Goal: Task Accomplishment & Management: Complete application form

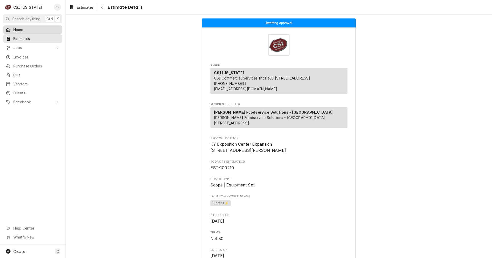
click at [34, 29] on span "Home" at bounding box center [36, 29] width 46 height 5
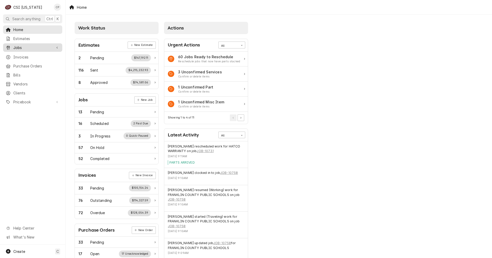
click at [27, 47] on span "Jobs" at bounding box center [32, 47] width 39 height 5
click at [27, 56] on span "Jobs" at bounding box center [36, 56] width 46 height 5
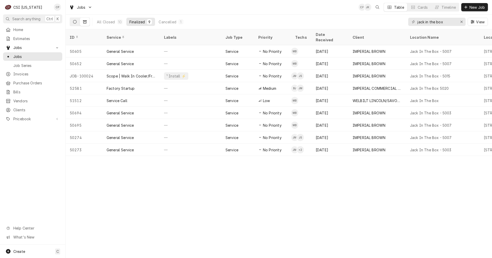
click at [73, 23] on icon "Dynamic Content Wrapper" at bounding box center [75, 22] width 4 height 4
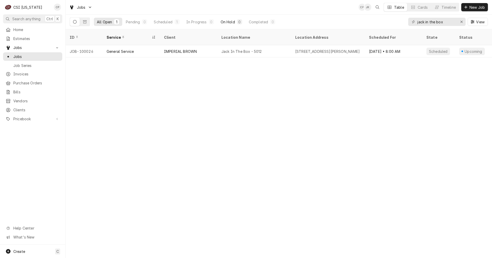
click at [233, 22] on div "On Hold" at bounding box center [228, 21] width 14 height 5
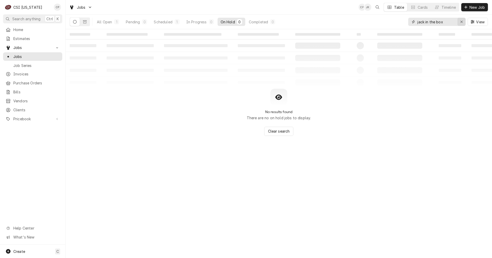
click at [465, 21] on button "Erase input" at bounding box center [461, 22] width 8 height 8
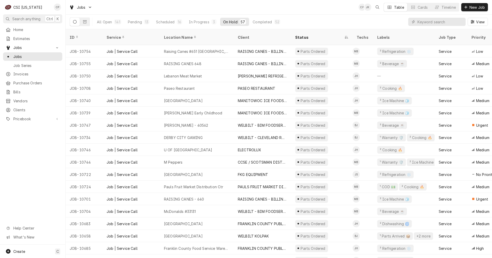
click at [235, 22] on div "On Hold" at bounding box center [230, 21] width 14 height 5
click at [432, 22] on input "Dynamic Content Wrapper" at bounding box center [440, 22] width 46 height 8
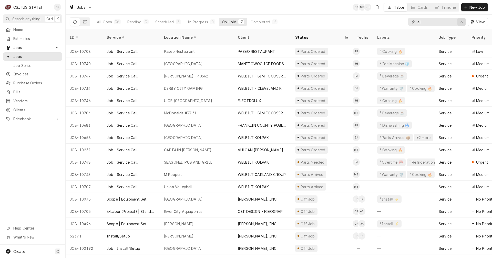
type input "el"
click at [460, 21] on icon "Erase input" at bounding box center [461, 22] width 2 height 2
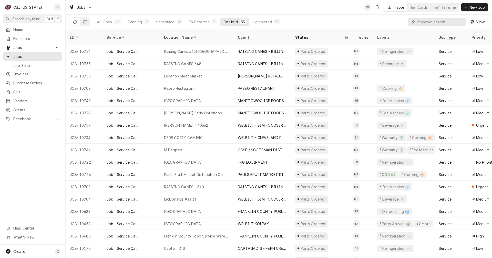
click at [423, 22] on input "Dynamic Content Wrapper" at bounding box center [440, 22] width 46 height 8
type input "10722"
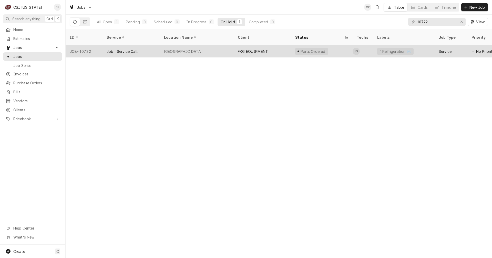
click at [174, 49] on div "Playa Bowls" at bounding box center [183, 51] width 39 height 5
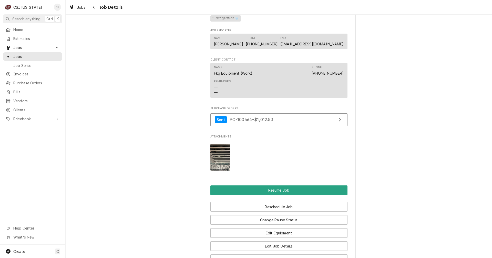
scroll to position [461, 0]
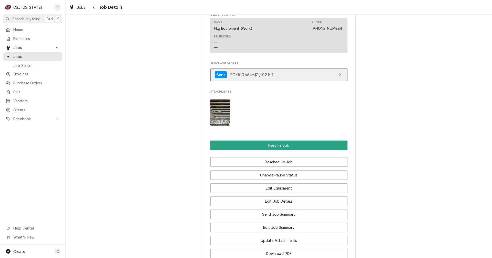
click at [321, 81] on link "Sent PO-100464 • $1,012.53" at bounding box center [278, 74] width 137 height 13
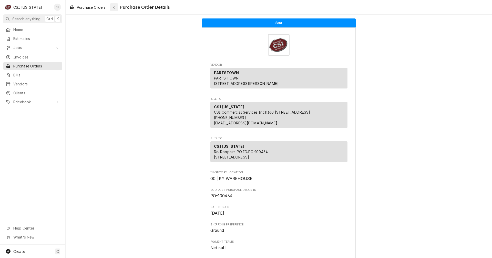
click at [115, 6] on icon "Navigate back" at bounding box center [114, 7] width 2 height 4
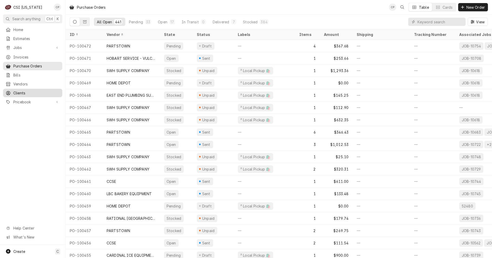
click at [16, 91] on span "Clients" at bounding box center [36, 92] width 46 height 5
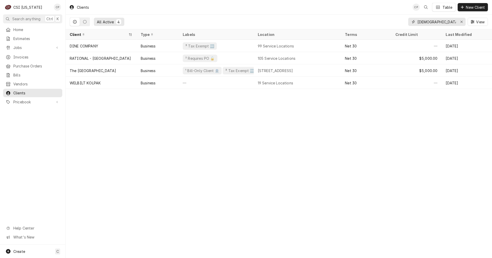
drag, startPoint x: 434, startPoint y: 22, endPoint x: 399, endPoint y: 22, distance: 34.8
click at [402, 23] on div "All Active 4 southern baptist View" at bounding box center [279, 22] width 418 height 14
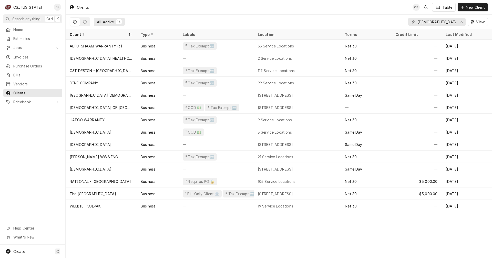
click at [435, 24] on input "baptist" at bounding box center [436, 22] width 38 height 8
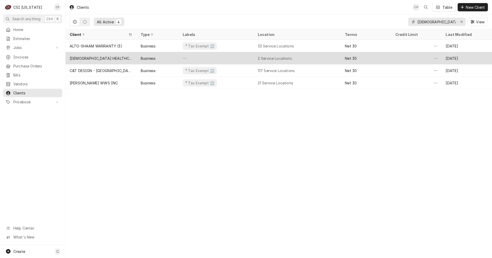
type input "baptist hea"
click at [107, 57] on div "BAPTIST HEALTHCARE SYSTEM INC" at bounding box center [101, 58] width 63 height 5
click at [107, 57] on div "[DEMOGRAPHIC_DATA] HEALTHCARE SYSTEM INC" at bounding box center [101, 58] width 63 height 5
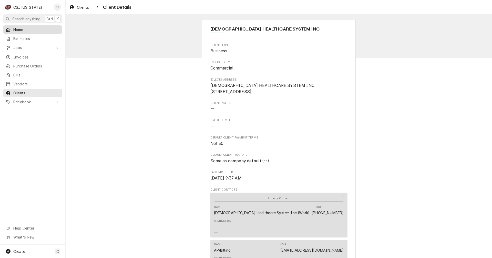
click at [19, 29] on span "Home" at bounding box center [36, 29] width 46 height 5
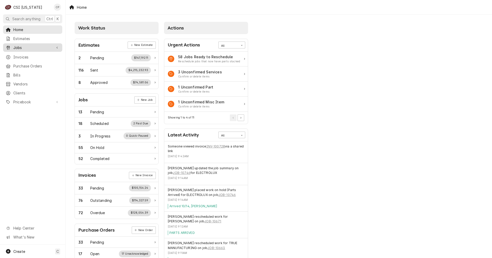
click at [19, 46] on span "Jobs" at bounding box center [32, 47] width 39 height 5
click at [21, 54] on span "Jobs" at bounding box center [36, 56] width 46 height 5
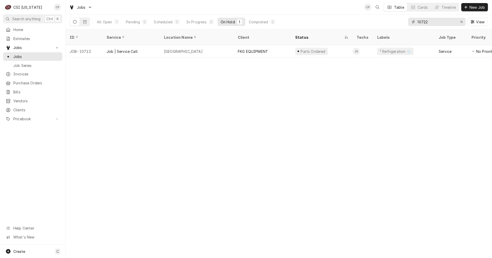
drag, startPoint x: 422, startPoint y: 22, endPoint x: 399, endPoint y: 20, distance: 23.6
click at [399, 20] on div "All Open 1 Pending 0 Scheduled 0 In Progress 0 On Hold 1 Completed 0 10722 View" at bounding box center [279, 22] width 418 height 14
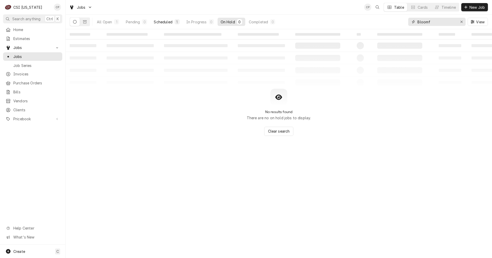
type input "Bloomf"
click at [163, 21] on div "Scheduled" at bounding box center [163, 21] width 18 height 5
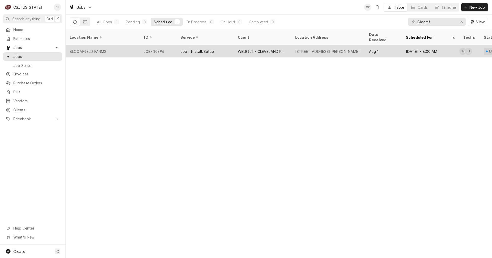
click at [276, 49] on div "WELBILT - CLEVELAND RANGE" at bounding box center [262, 51] width 49 height 5
click at [277, 49] on div "WELBILT - CLEVELAND RANGE" at bounding box center [262, 51] width 49 height 5
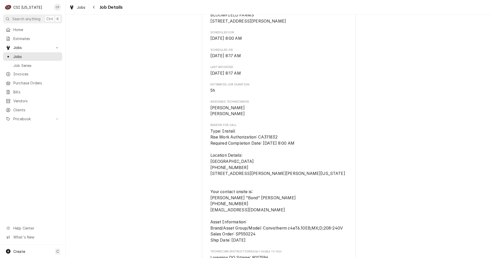
scroll to position [179, 0]
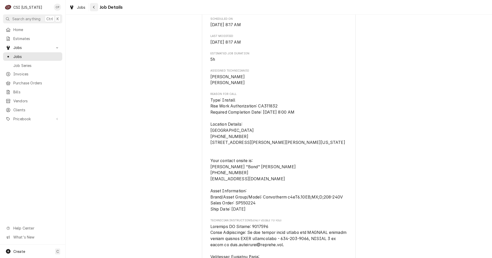
click at [96, 8] on div "Navigate back" at bounding box center [93, 7] width 5 height 5
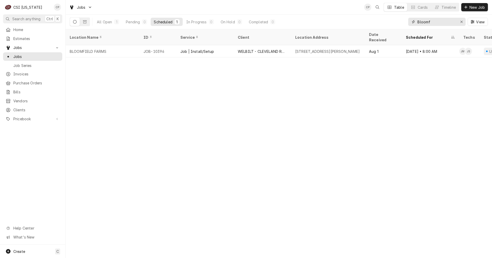
drag, startPoint x: 436, startPoint y: 22, endPoint x: 384, endPoint y: 20, distance: 51.8
click at [384, 20] on div "All Open 1 Pending 0 Scheduled 1 In Progress 0 On Hold 0 Completed 0 Bloomf View" at bounding box center [279, 22] width 418 height 14
type input "a"
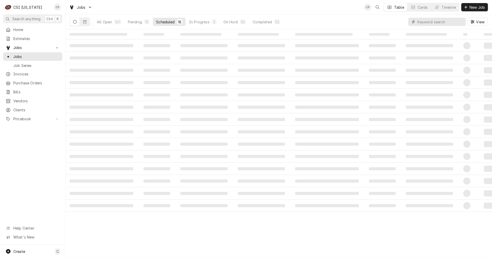
type input "p"
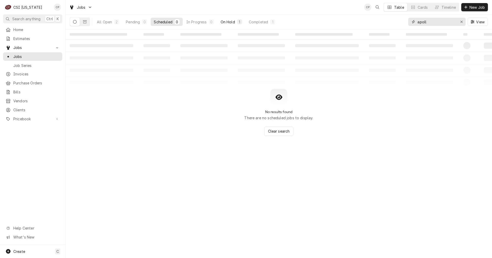
type input "apoll"
click at [224, 23] on div "On Hold" at bounding box center [228, 21] width 14 height 5
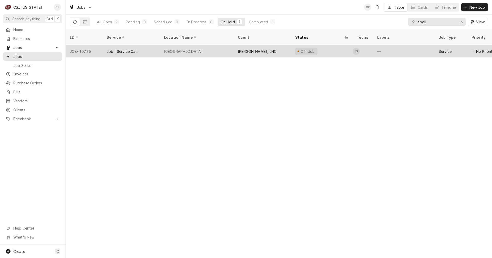
click at [273, 49] on div "[PERSON_NAME], INC" at bounding box center [257, 51] width 39 height 5
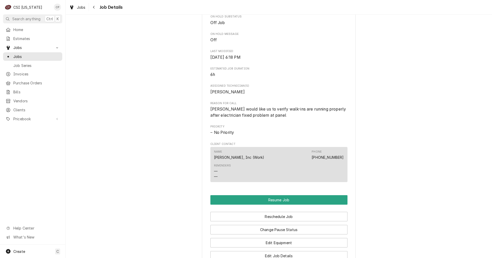
scroll to position [205, 0]
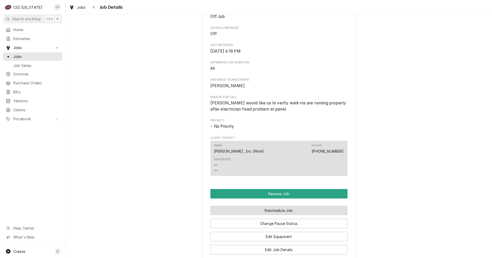
click at [278, 215] on button "Reschedule Job" at bounding box center [278, 209] width 137 height 9
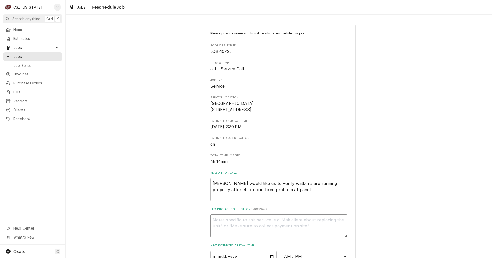
click at [240, 226] on textarea "Technician Instructions ( optional )" at bounding box center [278, 225] width 137 height 23
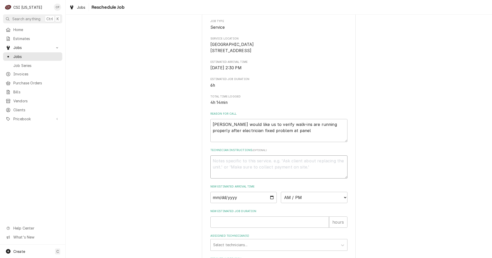
scroll to position [77, 0]
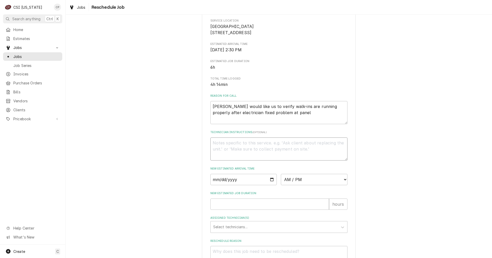
click at [221, 150] on textarea "Technician Instructions ( optional )" at bounding box center [278, 148] width 137 height 23
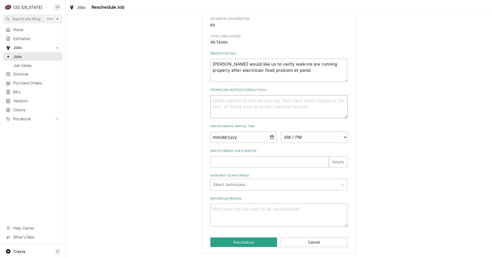
scroll to position [0, 0]
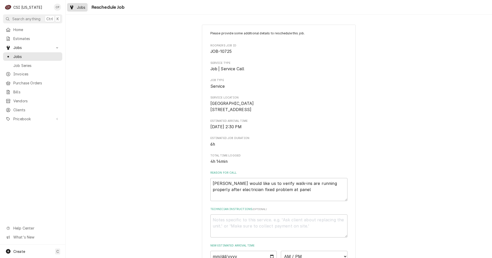
click at [83, 9] on span "Jobs" at bounding box center [81, 7] width 9 height 5
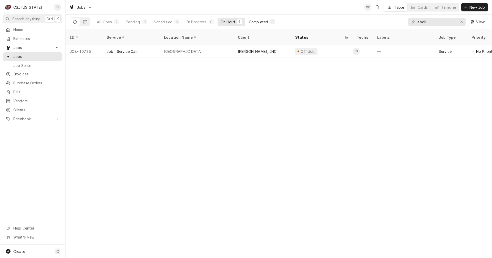
click at [262, 24] on div "Completed" at bounding box center [258, 21] width 19 height 5
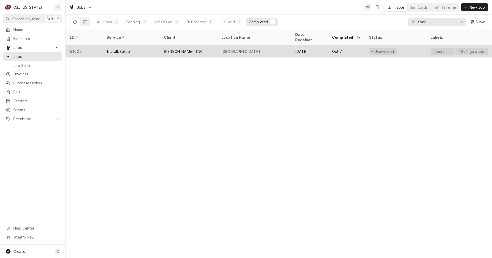
click at [234, 49] on div "[GEOGRAPHIC_DATA]" at bounding box center [240, 51] width 39 height 5
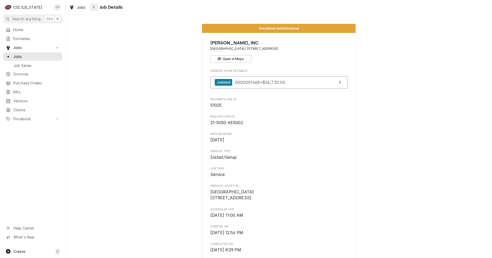
click at [96, 8] on div "Navigate back" at bounding box center [93, 7] width 5 height 5
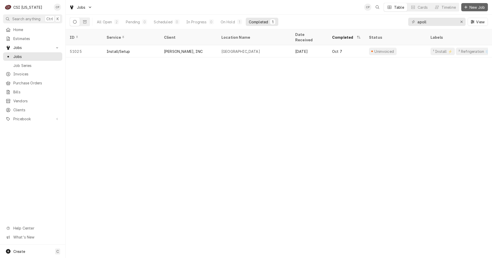
click at [476, 8] on span "New Job" at bounding box center [476, 7] width 17 height 5
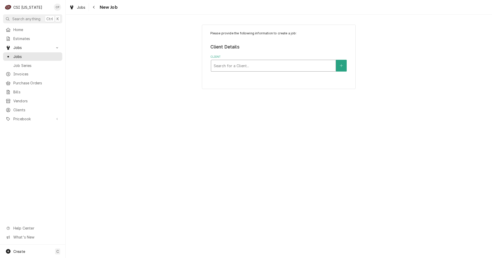
drag, startPoint x: 278, startPoint y: 65, endPoint x: 282, endPoint y: 64, distance: 3.5
click at [280, 65] on div "Client" at bounding box center [273, 65] width 119 height 9
type input "[PERSON_NAME]"
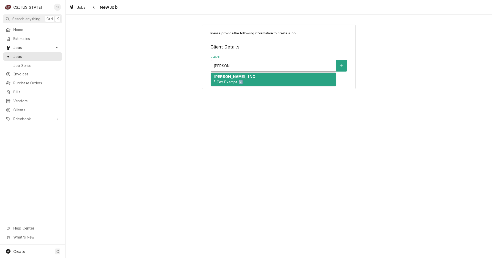
click at [276, 79] on div "[PERSON_NAME], INC ³ Tax Exempt 🆓" at bounding box center [273, 79] width 125 height 13
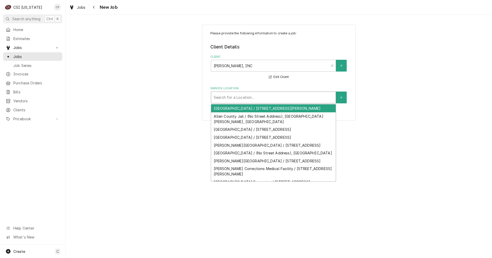
click at [263, 99] on div "Service Location" at bounding box center [273, 97] width 119 height 9
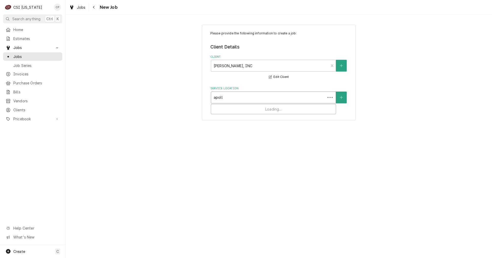
type input "apollo"
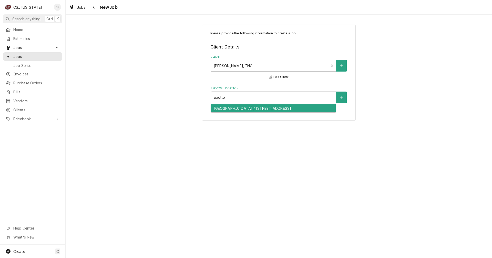
click at [263, 107] on div "[GEOGRAPHIC_DATA] / [STREET_ADDRESS]" at bounding box center [273, 108] width 125 height 8
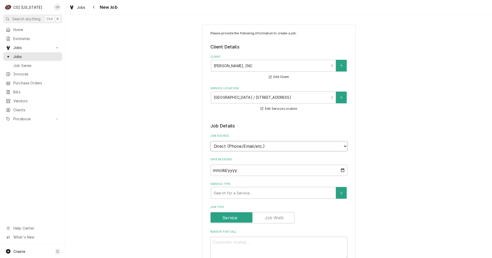
click at [281, 146] on select "Direct (Phone/Email/etc.) Service Channel Corrigo Ecotrak Other" at bounding box center [278, 146] width 137 height 10
select select "100"
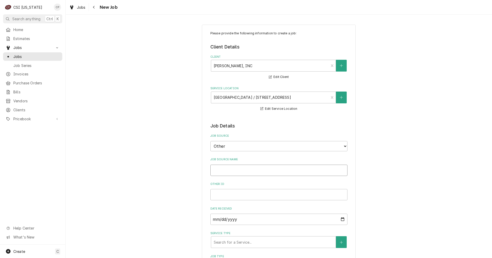
click at [239, 168] on input "Job Source Name" at bounding box center [278, 169] width 137 height 11
type textarea "x"
type input "C"
type textarea "x"
type input "Co"
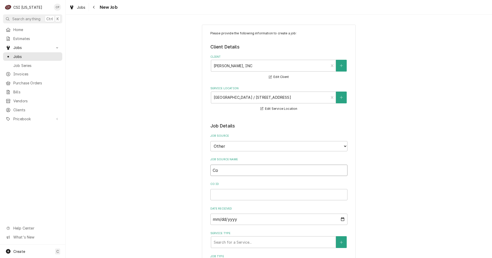
type textarea "x"
type input "Com"
type textarea "x"
type input "Comd"
type textarea "x"
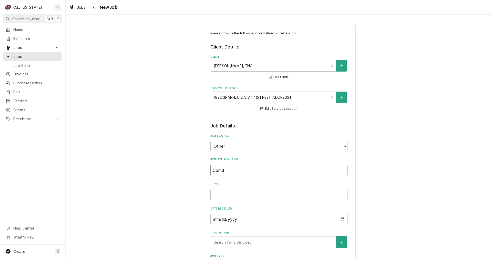
type input "Comdi"
type textarea "x"
type input "Comdi"
type textarea "x"
type input "Comdi"
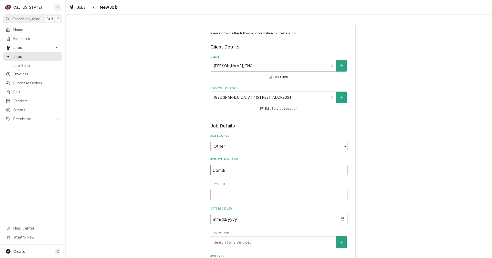
type textarea "x"
type input "Comd"
type textarea "x"
type input "Com"
type textarea "x"
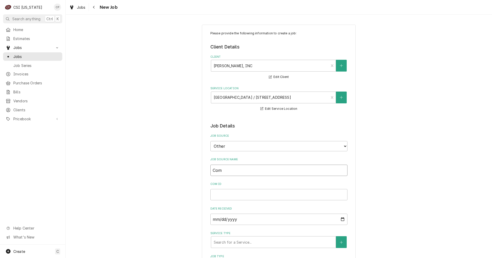
type input "Comb"
type textarea "x"
type input "Combi"
type textarea "x"
type input "Combi"
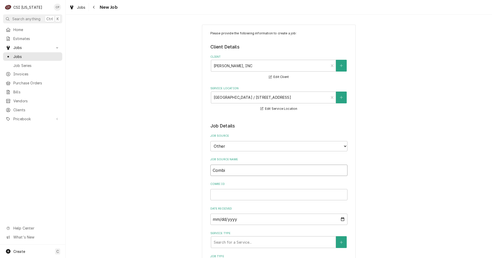
type textarea "x"
type input "Combi H"
type textarea "x"
type input "Combi Ho"
type textarea "x"
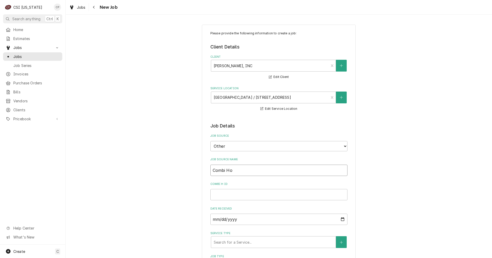
type input "Combi Hoo"
type textarea "x"
type input "Combi Hood"
type textarea "x"
type input "Combi Hood"
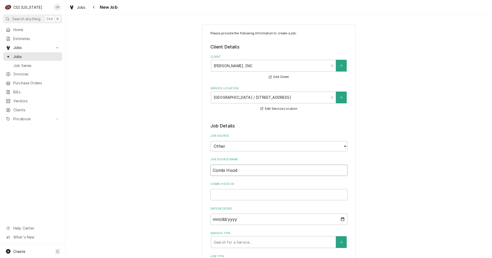
type textarea "x"
type input "Combi Hood &"
type textarea "x"
type input "Combi Hood &"
type textarea "x"
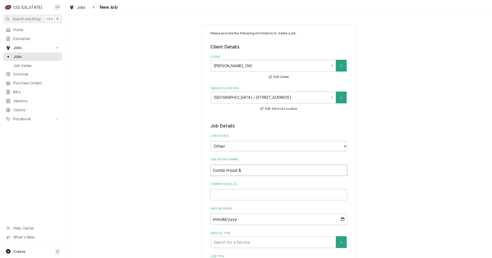
type input "Combi Hood & I"
type textarea "x"
type input "Combi Hood & Ic"
type textarea "x"
type input "Combi Hood & Ice"
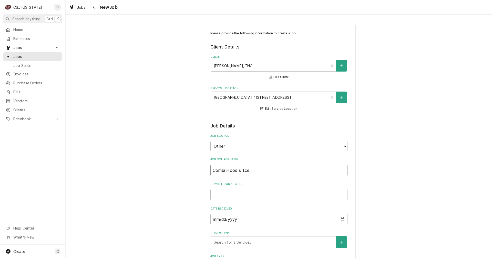
type textarea "x"
type input "Combi Hood & Ice"
type textarea "x"
type input "Combi Hood & Ice m"
type textarea "x"
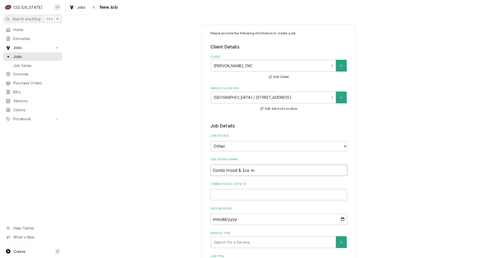
type input "Combi Hood & Ice ma"
type textarea "x"
type input "Combi Hood & Ice mac"
type textarea "x"
type input "Combi Hood & Ice mach"
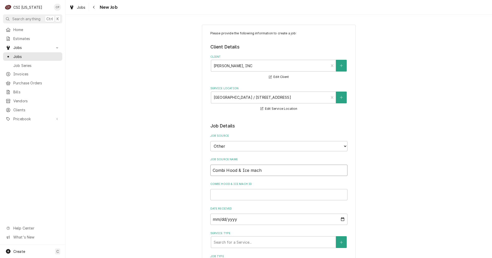
type textarea "x"
type input "Combi Hood & Ice machi"
type textarea "x"
type input "Combi Hood & Ice machin"
type textarea "x"
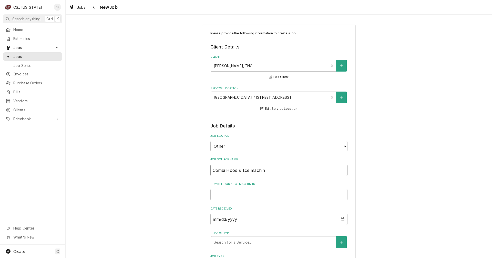
type input "Combi Hood & Ice machine"
type textarea "x"
type input "Combi Hood & Ice machine"
type textarea "x"
type input "Combi Hood & Ice machine c"
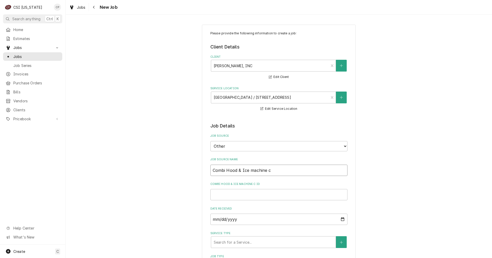
type textarea "x"
type input "Combi Hood & Ice machine cl"
type textarea "x"
type input "Combi Hood & Ice machine cle"
type textarea "x"
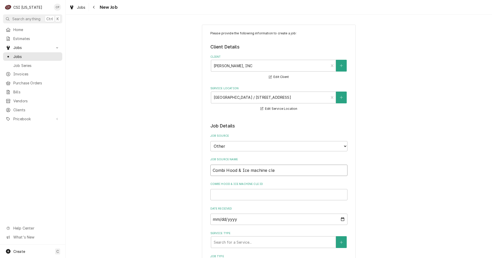
type input "Combi Hood & Ice machine clea"
type textarea "x"
type input "Combi Hood & Ice machine clean"
type textarea "x"
type input "Combi Hood & Ice machine cleani"
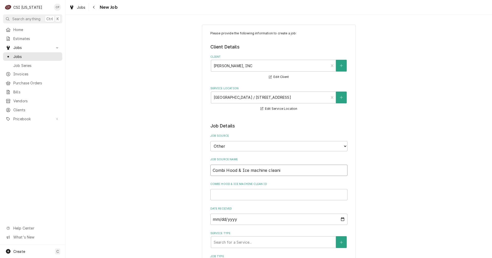
type textarea "x"
type input "Combi Hood & Ice machine cleanin"
type textarea "x"
type input "Combi Hood & Ice machine cleaning"
type textarea "x"
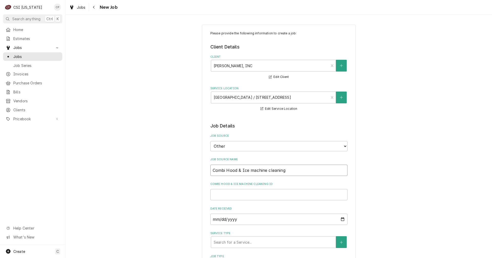
type input "Combi Hood & Ice machine cleaning"
type textarea "x"
type input "Combi Hood & Ice machine cleaning s"
type textarea "x"
type input "Combi Hood & Ice machine cleaning sy"
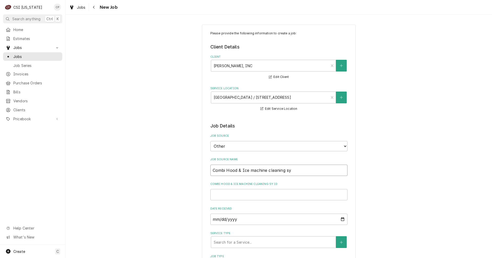
type textarea "x"
type input "Combi Hood & Ice machine cleaning sys"
type textarea "x"
type input "Combi Hood & Ice machine cleaning syst"
type textarea "x"
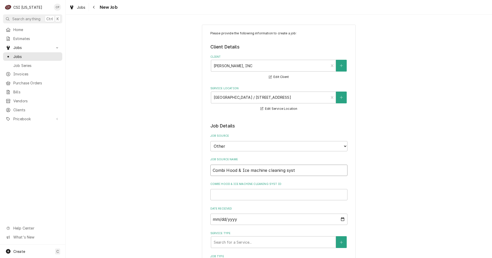
type input "Combi Hood & Ice machine cleaning syste"
type textarea "x"
type input "Combi Hood & Ice machine cleaning system"
type textarea "x"
type input "A"
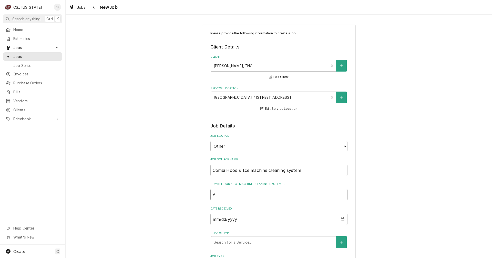
type textarea "x"
type input "Aa"
type textarea "x"
type input "Aar"
type textarea "x"
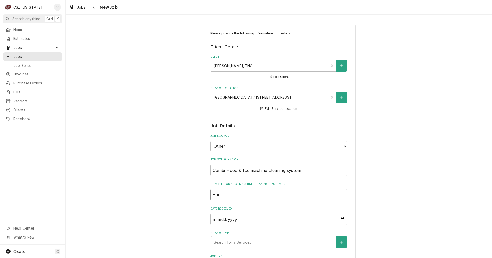
type input "Aaro"
type textarea "x"
type input "[PERSON_NAME]"
type textarea "x"
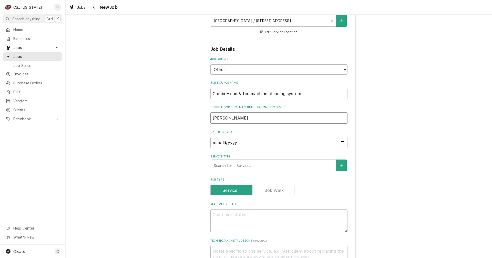
scroll to position [77, 0]
type input "[PERSON_NAME]"
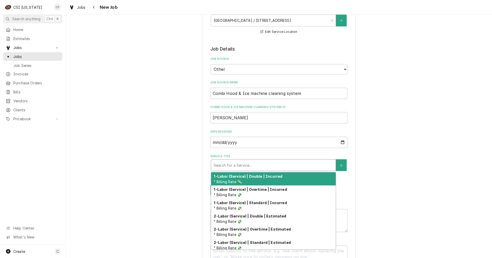
click at [242, 166] on div "Service Type" at bounding box center [273, 164] width 119 height 9
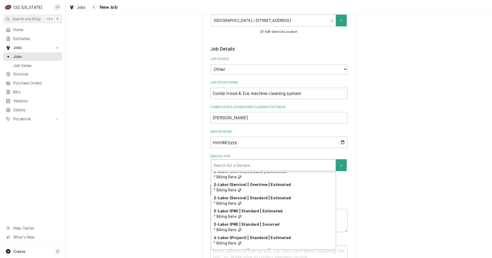
scroll to position [51, 0]
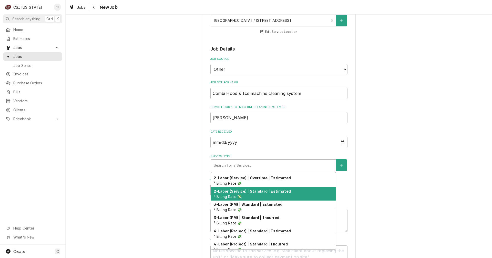
type textarea "x"
type input "i"
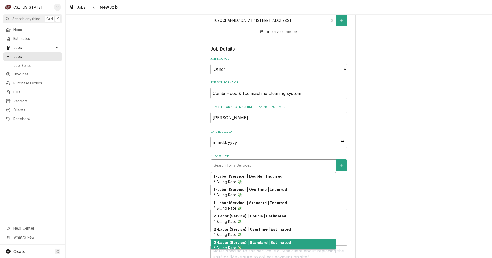
type textarea "x"
type input "in"
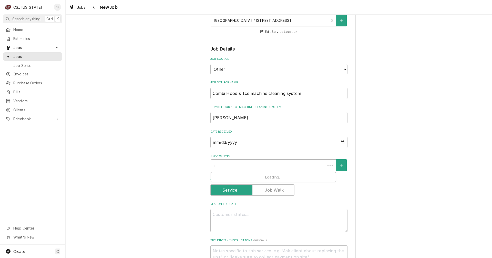
type textarea "x"
type input "ins"
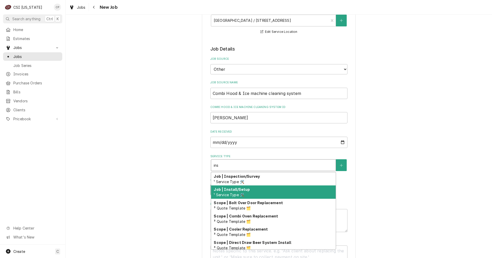
click at [237, 194] on span "¹ Service Type 🛠️" at bounding box center [229, 194] width 30 height 4
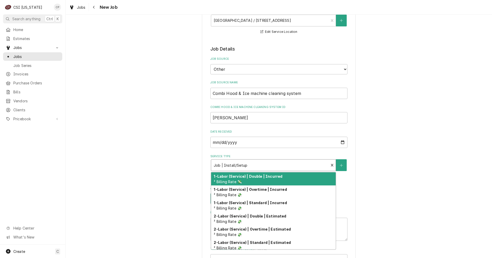
click at [252, 166] on div "Service Type" at bounding box center [270, 164] width 112 height 9
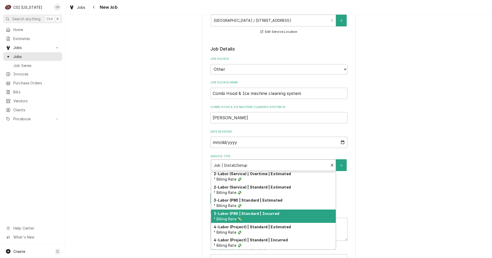
scroll to position [81, 0]
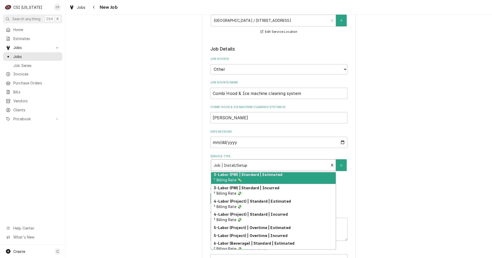
click at [262, 164] on div "Service Type" at bounding box center [270, 164] width 112 height 9
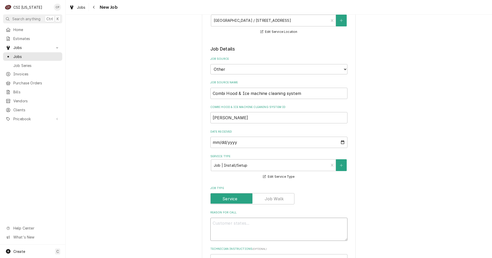
click at [235, 224] on textarea "Reason For Call" at bounding box center [278, 229] width 137 height 23
type textarea "x"
type textarea "T"
type textarea "x"
type textarea "To"
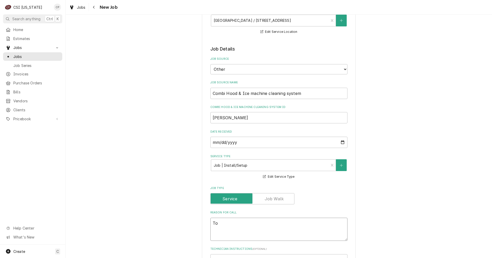
type textarea "x"
type textarea "To"
type textarea "x"
type textarea "To h"
type textarea "x"
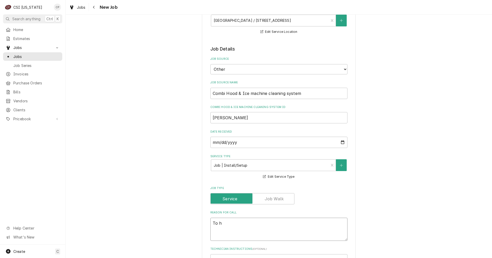
type textarea "To ha"
type textarea "x"
type textarea "To hav"
type textarea "x"
type textarea "To have"
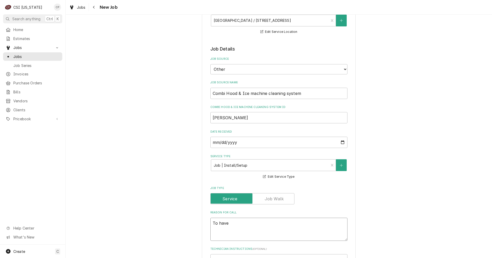
type textarea "x"
type textarea "To have"
type textarea "x"
type textarea "To have o"
type textarea "x"
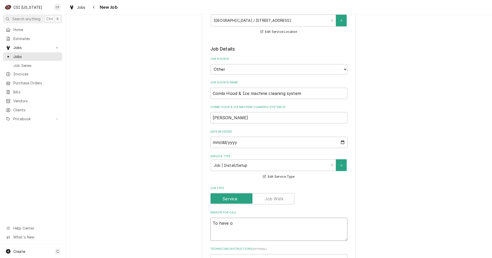
type textarea "To have ou"
type textarea "x"
type textarea "To have our"
type textarea "x"
type textarea "To have our"
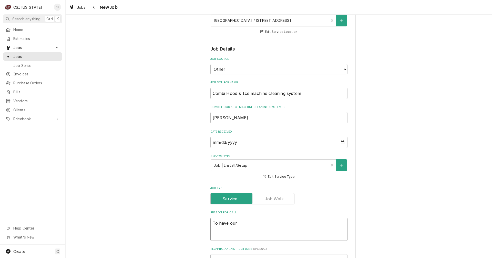
type textarea "x"
type textarea "To have our t"
type textarea "x"
type textarea "To have our te"
type textarea "x"
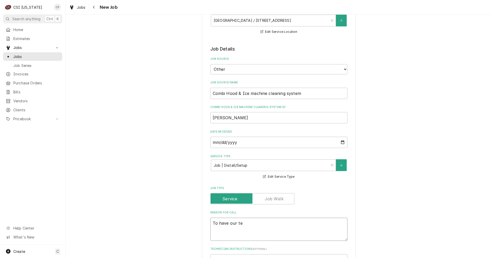
type textarea "To have our tec"
type textarea "x"
type textarea "To have our tech"
type textarea "x"
type textarea "To have our techn"
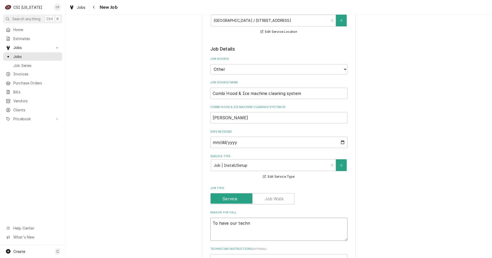
type textarea "x"
type textarea "To have our techni"
type textarea "x"
type textarea "To have our technit"
type textarea "x"
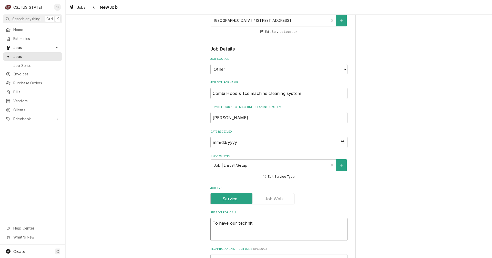
type textarea "To have our techniti"
type textarea "x"
type textarea "To have our technitio"
type textarea "x"
type textarea "To have our technitions"
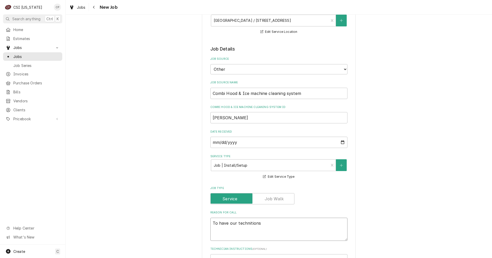
type textarea "x"
type textarea "To have our technitions"
type textarea "x"
type textarea "To have our technitions i"
type textarea "x"
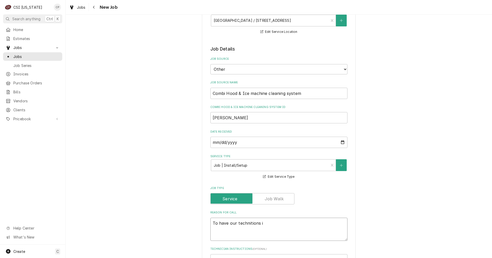
type textarea "To have our technitions"
type textarea "x"
type textarea "To have our technitions u"
type textarea "x"
type textarea "To have our technitions un"
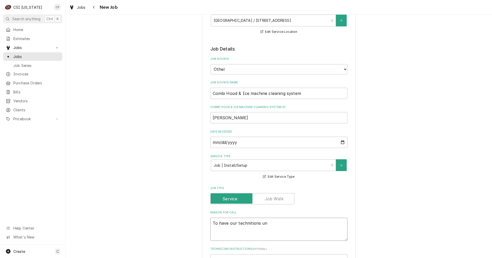
type textarea "x"
type textarea "To have our technitions uni"
type textarea "x"
type textarea "To have our technitions unin"
type textarea "x"
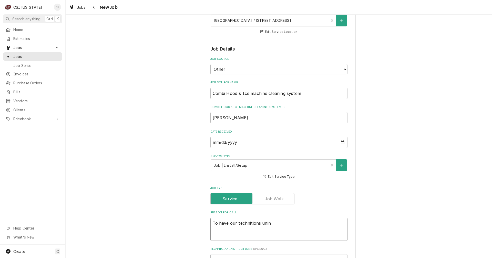
type textarea "To have our technitions unins"
type textarea "x"
type textarea "To have our technitions uninst"
type textarea "x"
type textarea "To have our technitions uninsta"
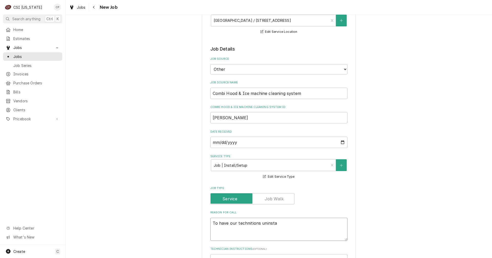
type textarea "x"
type textarea "To have our technitions uninstal"
type textarea "x"
type textarea "To have our technitions uninstall"
type textarea "x"
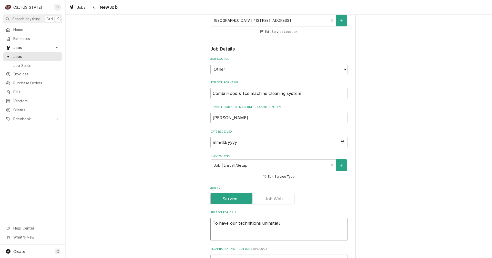
type textarea "To have our technitions uninstall"
type textarea "x"
type textarea "To have our technicians uninstall"
click at [278, 225] on textarea "To have our technicians uninstall" at bounding box center [278, 229] width 137 height 23
type textarea "x"
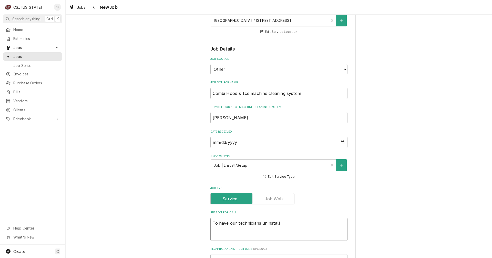
type textarea "To have our technicians uninstall t"
type textarea "x"
type textarea "To have our technicians uninstall th"
type textarea "x"
type textarea "To have our technicians uninstall the"
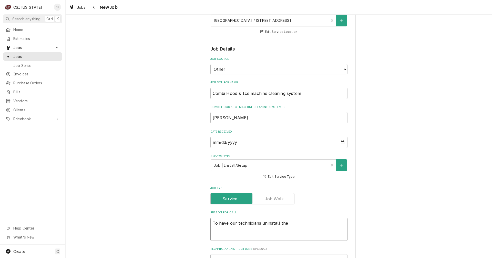
type textarea "x"
type textarea "To have our technicians uninstall the"
type textarea "x"
type textarea "To have our technicians uninstall the s"
type textarea "x"
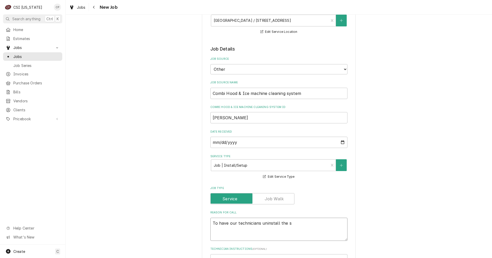
type textarea "To have our technicians uninstall the st"
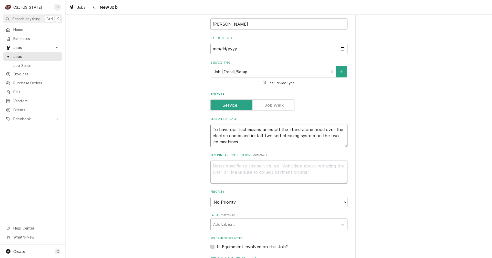
scroll to position [179, 0]
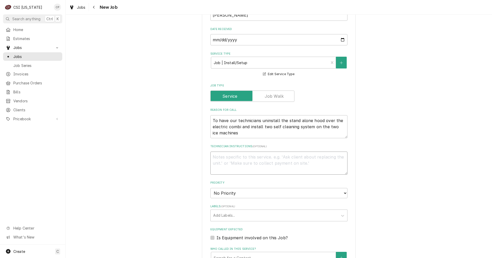
click at [229, 159] on textarea "Technician Instructions ( optional )" at bounding box center [278, 162] width 137 height 23
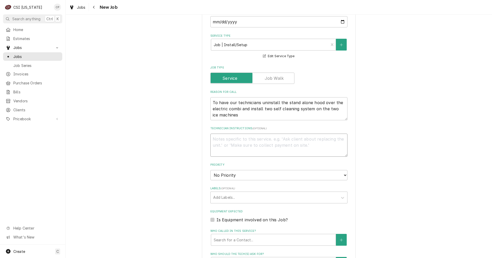
scroll to position [205, 0]
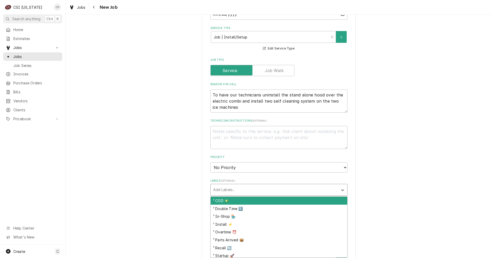
click at [237, 189] on div "Labels" at bounding box center [274, 189] width 122 height 9
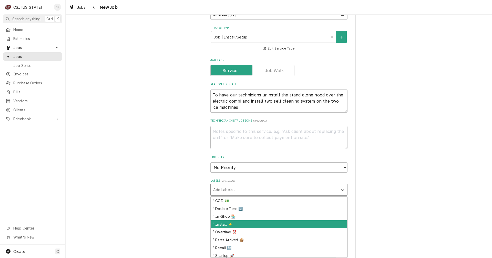
click at [223, 223] on div "¹ Install ⚡️" at bounding box center [279, 224] width 137 height 8
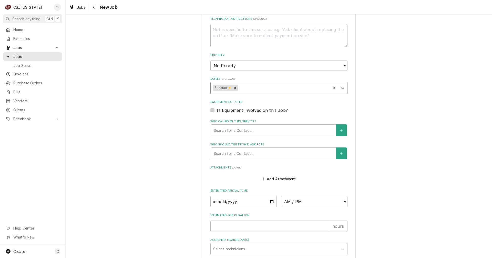
scroll to position [307, 0]
click at [240, 131] on div "Who called in this service?" at bounding box center [273, 129] width 119 height 9
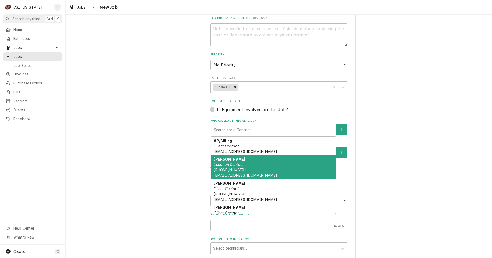
click at [226, 164] on em "Location Contact" at bounding box center [229, 164] width 30 height 4
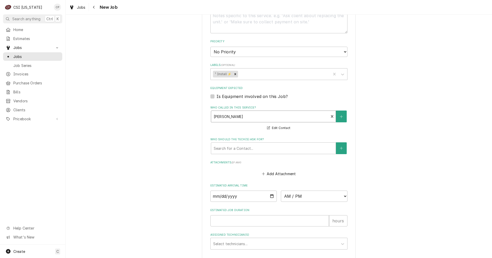
scroll to position [333, 0]
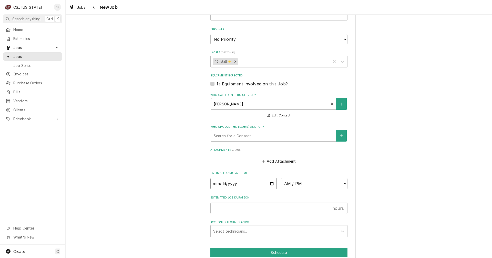
click at [270, 184] on input "Date" at bounding box center [243, 183] width 67 height 11
click at [323, 183] on select "AM / PM 6:00 AM 6:15 AM 6:30 AM 6:45 AM 7:00 AM 7:15 AM 7:30 AM 7:45 AM 8:00 AM…" at bounding box center [314, 183] width 67 height 11
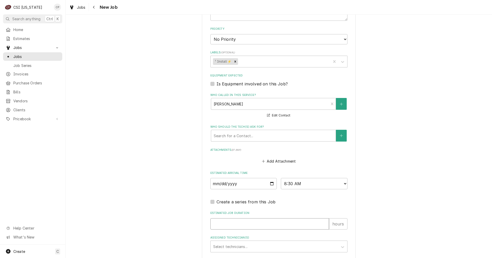
click at [240, 224] on input "Estimated Job Duration" at bounding box center [269, 223] width 119 height 11
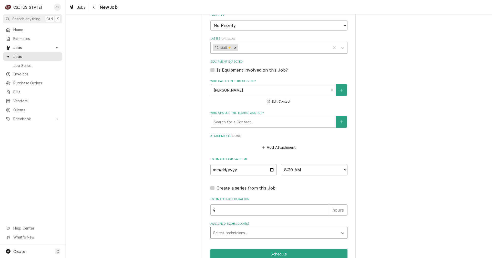
scroll to position [372, 0]
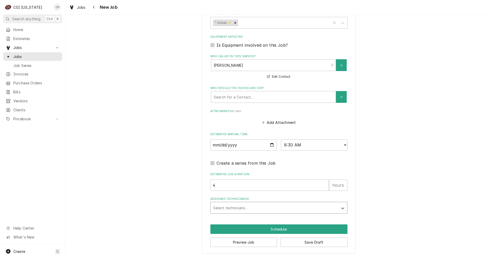
click at [226, 206] on div "Assigned Technician(s)" at bounding box center [274, 207] width 122 height 9
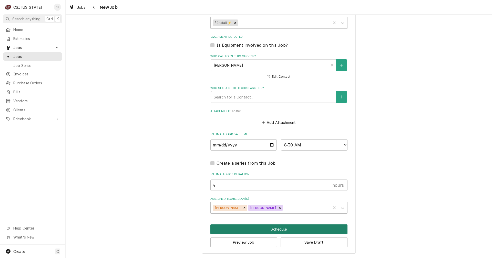
click at [275, 229] on button "Schedule" at bounding box center [278, 228] width 137 height 9
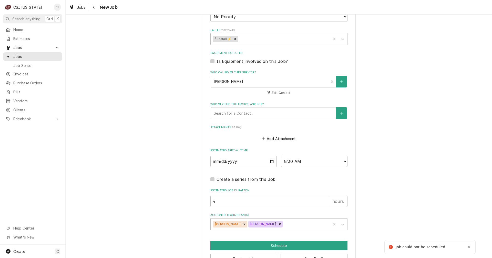
scroll to position [143, 0]
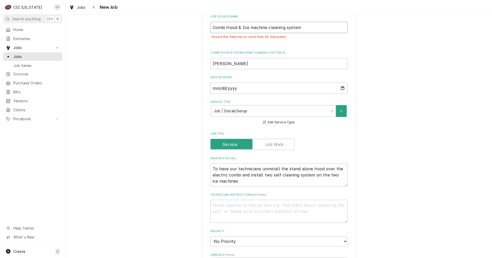
drag, startPoint x: 299, startPoint y: 28, endPoint x: 295, endPoint y: 28, distance: 3.9
click at [295, 28] on input "Combi Hood & Ice machine cleaning system" at bounding box center [278, 27] width 137 height 11
click at [311, 29] on input "Combi Hood & Ice machine cleaning system" at bounding box center [278, 27] width 137 height 11
drag, startPoint x: 240, startPoint y: 28, endPoint x: 236, endPoint y: 27, distance: 4.7
click at [236, 27] on input "Combi Hood & Ice machine cleaning system" at bounding box center [278, 27] width 137 height 11
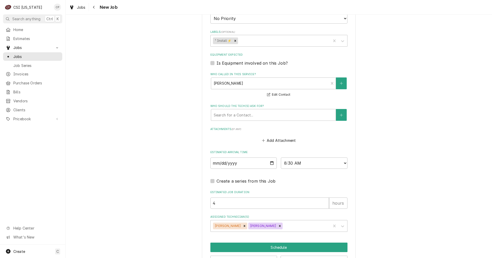
scroll to position [384, 0]
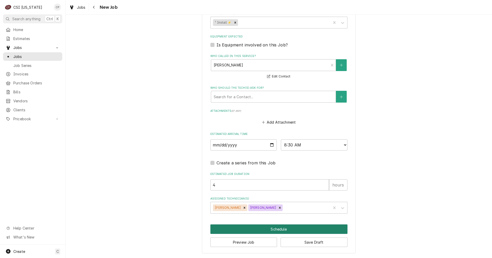
click at [278, 228] on button "Schedule" at bounding box center [278, 228] width 137 height 9
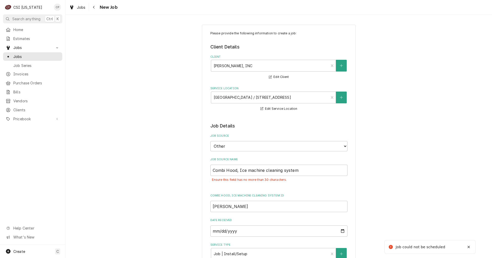
scroll to position [51, 0]
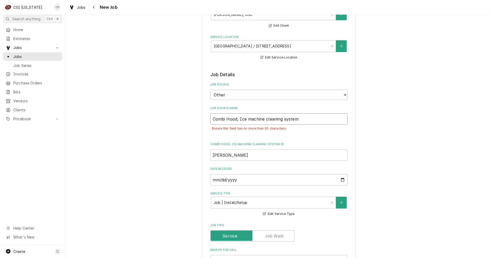
drag, startPoint x: 224, startPoint y: 120, endPoint x: 205, endPoint y: 121, distance: 19.7
click at [210, 122] on input "Combi Hood, Ice machine cleaning system" at bounding box center [278, 118] width 137 height 11
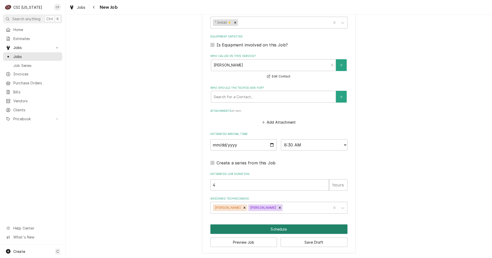
click at [275, 230] on button "Schedule" at bounding box center [278, 228] width 137 height 9
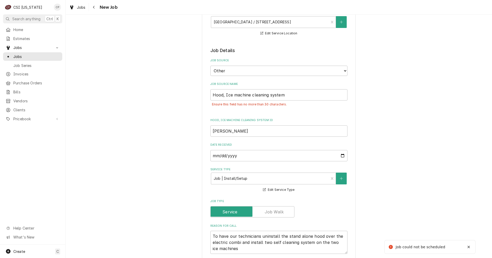
scroll to position [77, 0]
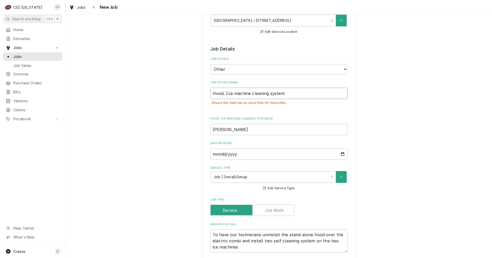
click at [288, 94] on input "Hood, Ice machine cleaning system" at bounding box center [278, 93] width 137 height 11
drag, startPoint x: 266, startPoint y: 93, endPoint x: 250, endPoint y: 90, distance: 16.9
click at [250, 91] on input "Hood, Ice machine cleaning system" at bounding box center [278, 93] width 137 height 11
drag, startPoint x: 249, startPoint y: 93, endPoint x: 233, endPoint y: 94, distance: 16.4
click at [233, 94] on input "Hood, Ice machine system" at bounding box center [278, 93] width 137 height 11
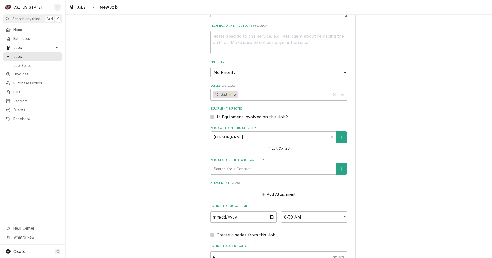
scroll to position [359, 0]
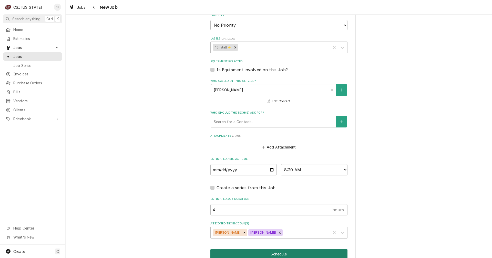
click at [284, 254] on button "Schedule" at bounding box center [278, 253] width 137 height 9
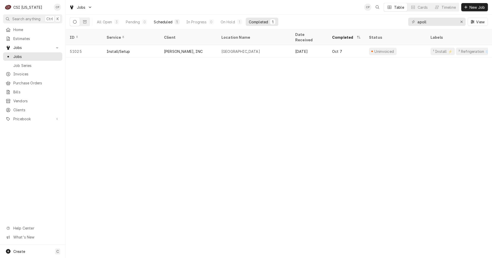
click at [166, 22] on div "Scheduled" at bounding box center [163, 21] width 18 height 5
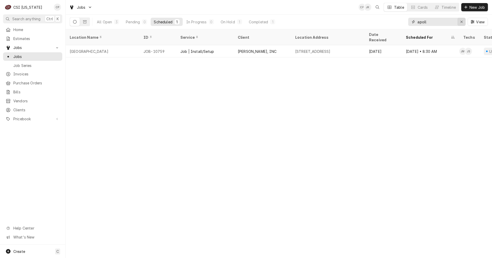
click at [461, 21] on icon "Erase input" at bounding box center [461, 22] width 3 height 4
